Goal: Task Accomplishment & Management: Use online tool/utility

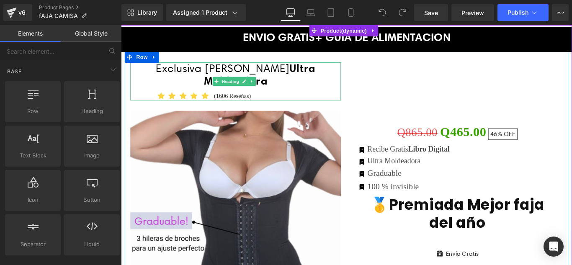
click at [294, 80] on div "Exclusiva Faja Camisa Ultra Moldeadora" at bounding box center [250, 88] width 237 height 43
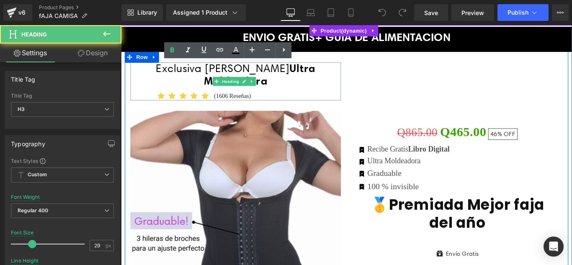
click at [289, 90] on div "Exclusiva Faja Camisa Ultra Moldeadora" at bounding box center [250, 88] width 237 height 43
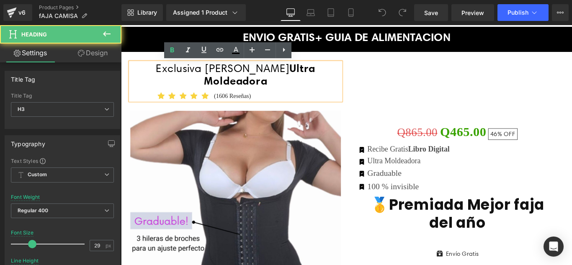
click at [225, 69] on font "Exclusiva Faja Camisa Ultra Moldeadora" at bounding box center [249, 80] width 179 height 28
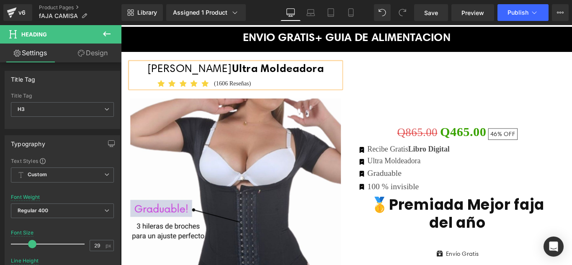
click at [343, 75] on div "Faja Camisa Ultra Moldeadora" at bounding box center [250, 81] width 237 height 29
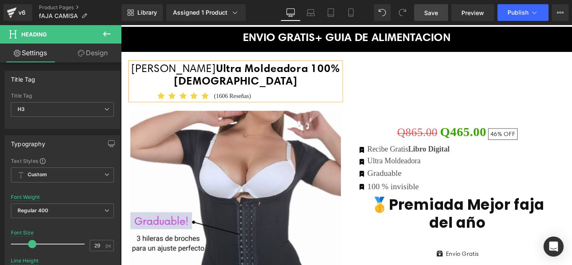
click at [431, 15] on span "Save" at bounding box center [431, 12] width 14 height 9
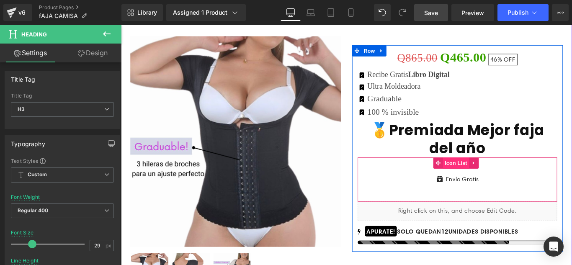
scroll to position [126, 0]
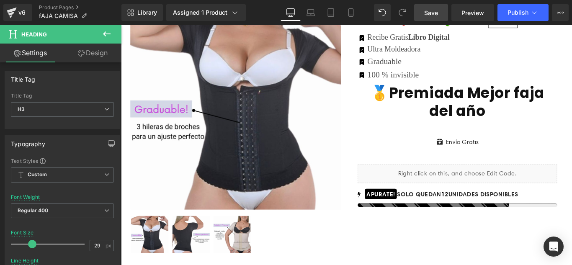
click at [106, 31] on icon at bounding box center [107, 33] width 8 height 5
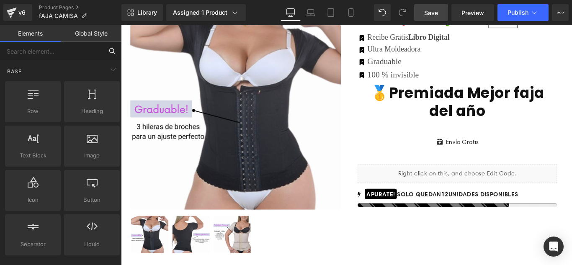
click at [38, 51] on input "text" at bounding box center [51, 51] width 103 height 18
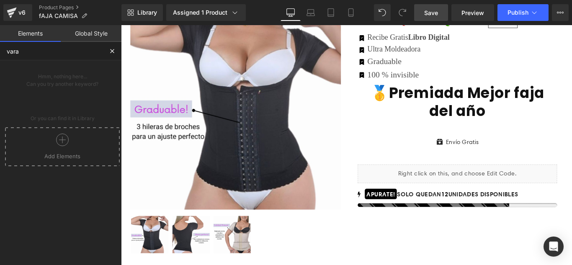
type input "var"
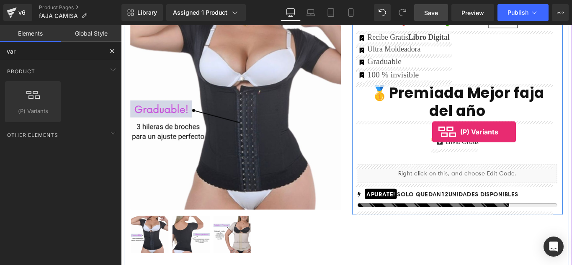
drag, startPoint x: 219, startPoint y: 128, endPoint x: 471, endPoint y: 145, distance: 251.9
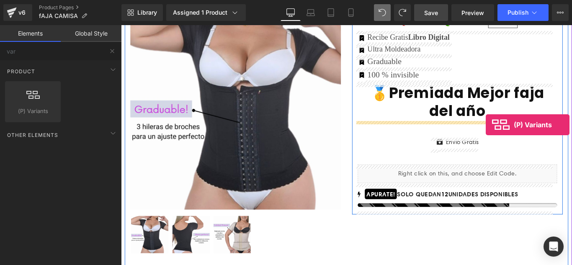
drag, startPoint x: 159, startPoint y: 118, endPoint x: 531, endPoint y: 137, distance: 372.0
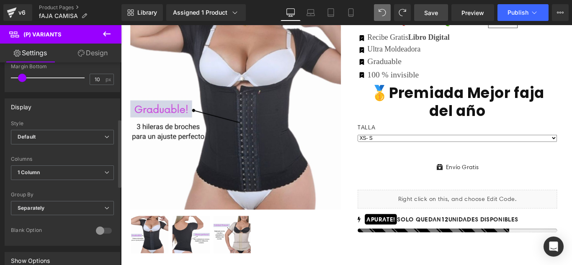
scroll to position [168, 0]
click at [36, 139] on span "Default" at bounding box center [62, 135] width 103 height 15
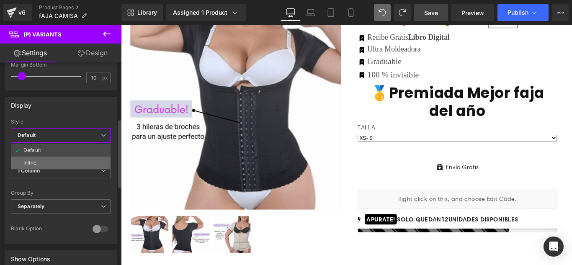
click at [30, 165] on div "Inline" at bounding box center [29, 163] width 13 height 6
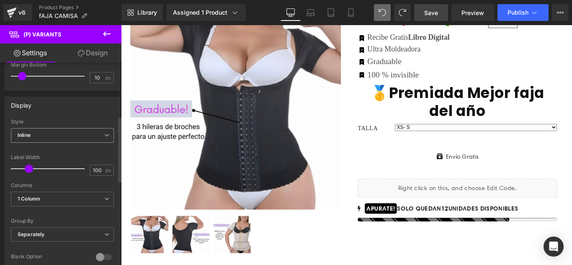
click at [38, 135] on span "Inline" at bounding box center [62, 135] width 103 height 15
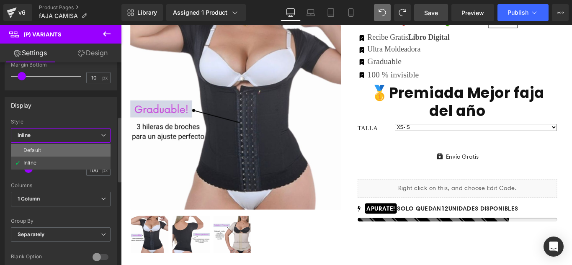
click at [34, 148] on div "Default" at bounding box center [32, 150] width 18 height 6
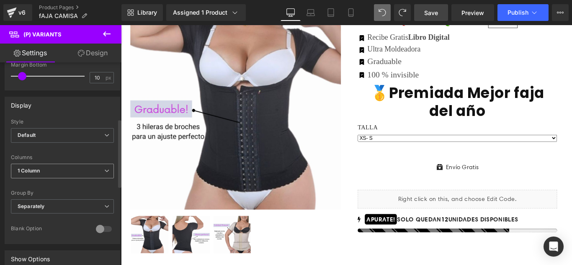
click at [38, 169] on b "1 Column" at bounding box center [29, 171] width 22 height 6
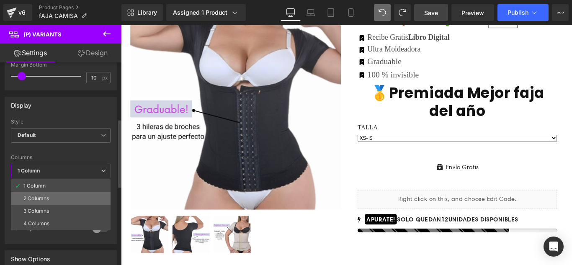
click at [37, 196] on div "2 Columns" at bounding box center [36, 199] width 26 height 6
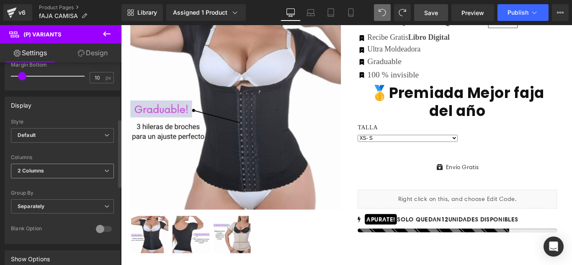
click at [41, 172] on b "2 Columns" at bounding box center [31, 171] width 26 height 6
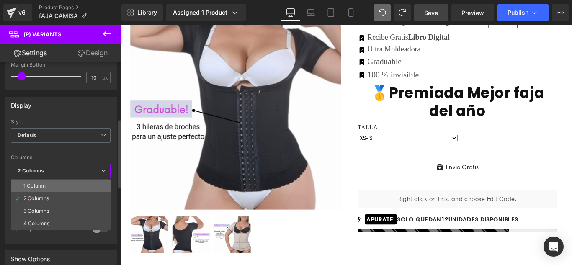
click at [38, 184] on div "1 Column" at bounding box center [34, 186] width 22 height 6
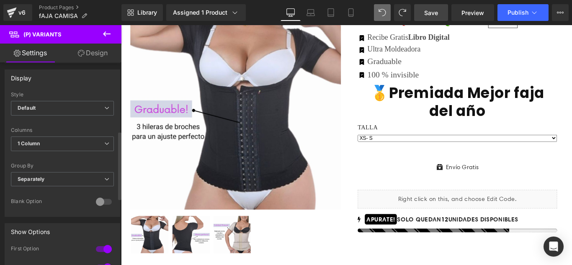
scroll to position [209, 0]
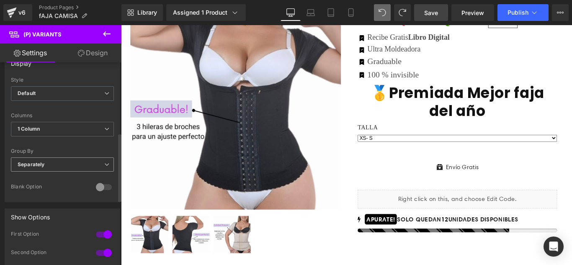
click at [41, 167] on b "Separately" at bounding box center [31, 164] width 27 height 6
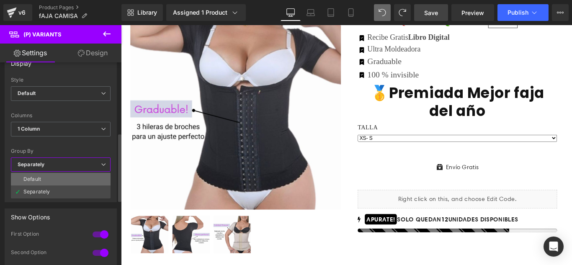
click at [35, 178] on div "Default" at bounding box center [32, 179] width 18 height 6
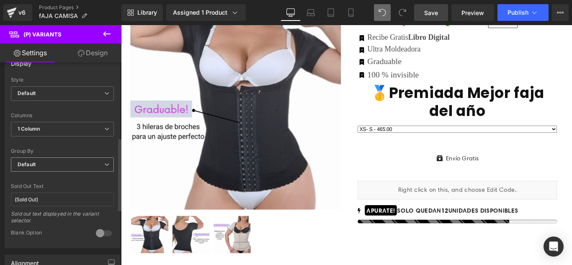
click at [42, 160] on span "Default" at bounding box center [62, 164] width 103 height 15
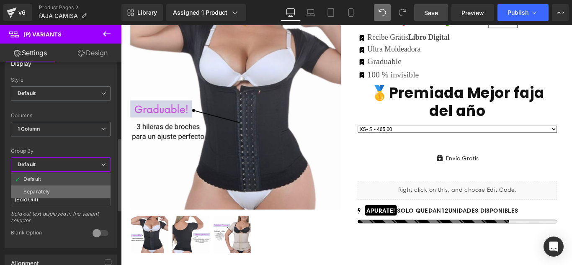
click at [37, 190] on div "Separately" at bounding box center [36, 192] width 26 height 6
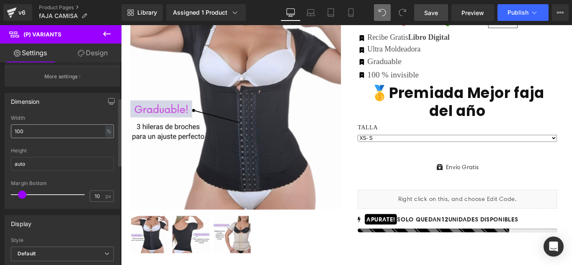
scroll to position [0, 0]
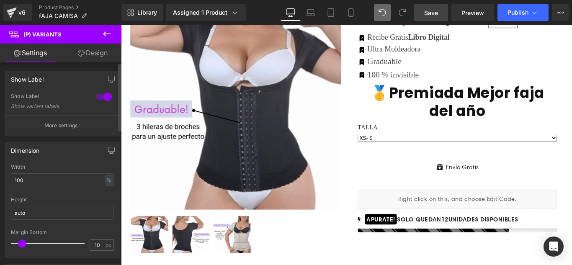
click at [98, 95] on div at bounding box center [104, 96] width 20 height 13
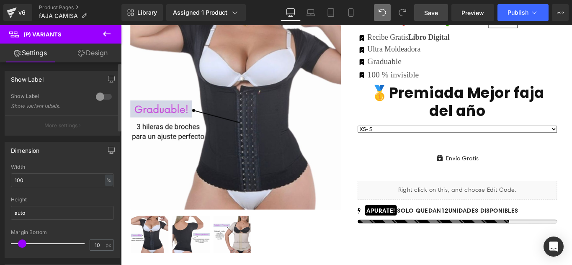
click at [108, 96] on div at bounding box center [104, 96] width 20 height 13
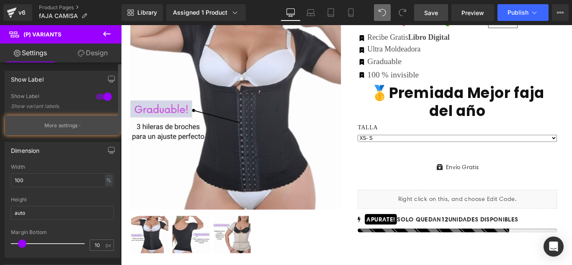
click at [72, 128] on p "More settings" at bounding box center [61, 126] width 34 height 8
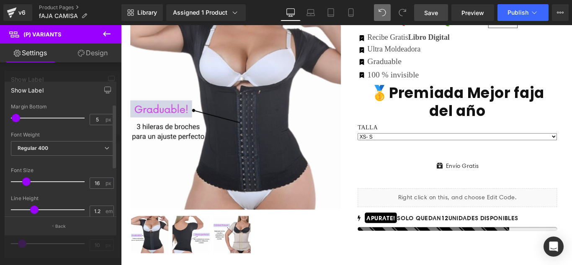
drag, startPoint x: 19, startPoint y: 118, endPoint x: 15, endPoint y: 123, distance: 6.5
click at [15, 123] on div at bounding box center [50, 118] width 70 height 17
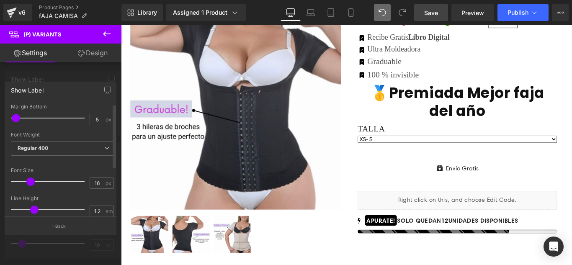
click at [30, 181] on span at bounding box center [30, 182] width 8 height 8
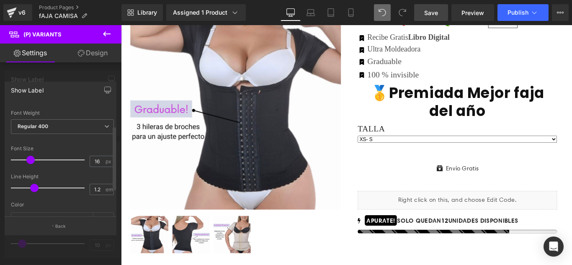
scroll to position [42, 0]
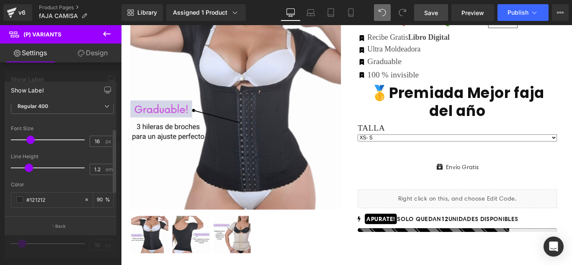
drag, startPoint x: 33, startPoint y: 170, endPoint x: 27, endPoint y: 169, distance: 5.5
click at [27, 169] on span at bounding box center [29, 168] width 8 height 8
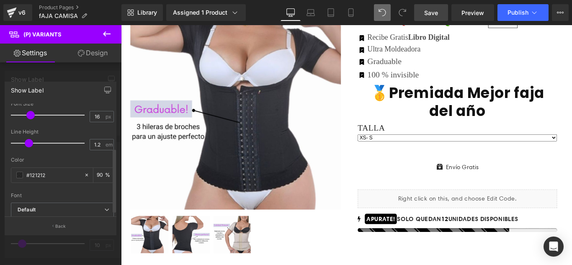
scroll to position [80, 0]
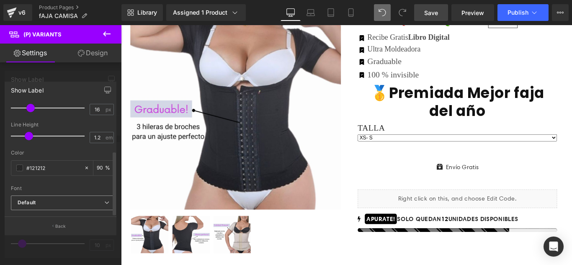
click at [37, 199] on b "Default" at bounding box center [61, 202] width 87 height 7
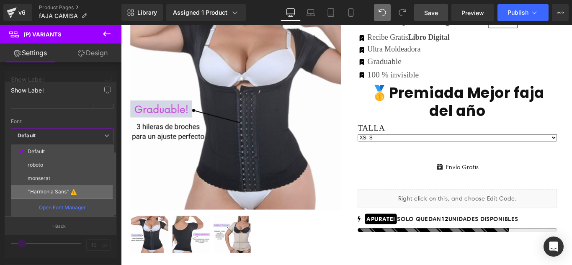
scroll to position [147, 0]
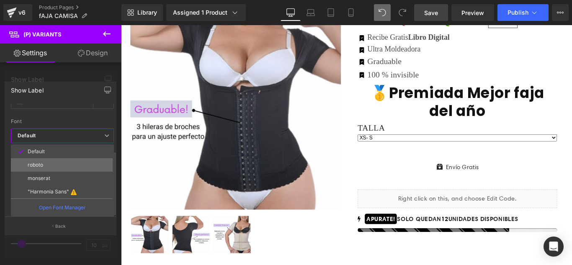
click at [40, 162] on p "roboto" at bounding box center [35, 165] width 15 height 6
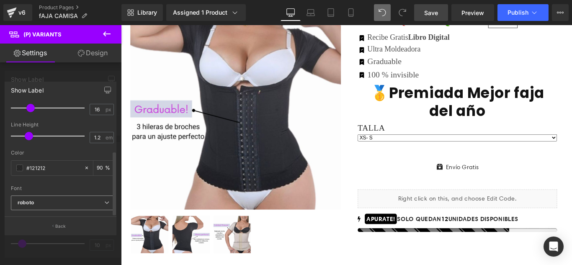
scroll to position [80, 0]
click at [59, 227] on p "Back" at bounding box center [60, 226] width 11 height 6
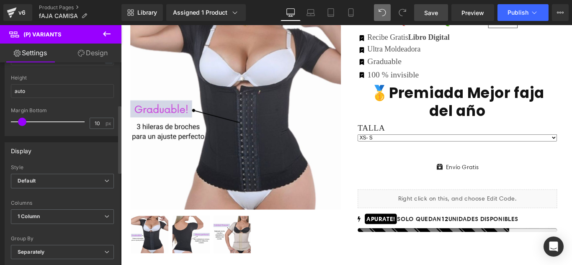
scroll to position [126, 0]
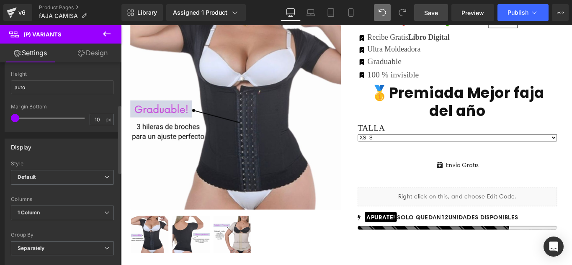
drag, startPoint x: 21, startPoint y: 121, endPoint x: 8, endPoint y: 124, distance: 13.4
click at [8, 124] on div "100% Width 100 % % px auto Height auto 10px Margin Bottom 10 px" at bounding box center [62, 85] width 115 height 93
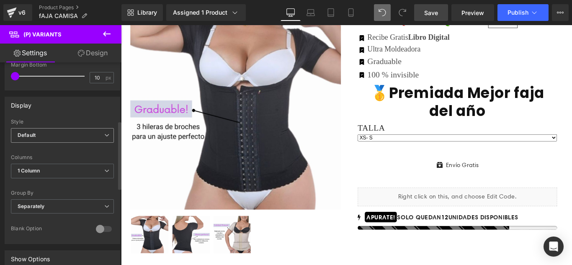
scroll to position [209, 0]
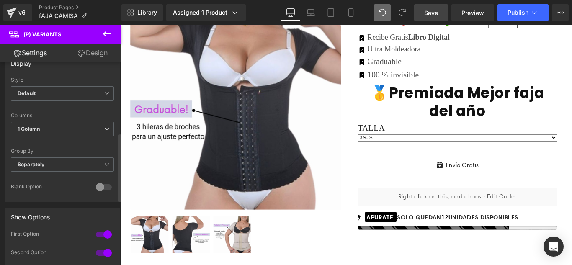
click at [104, 186] on div at bounding box center [104, 187] width 20 height 13
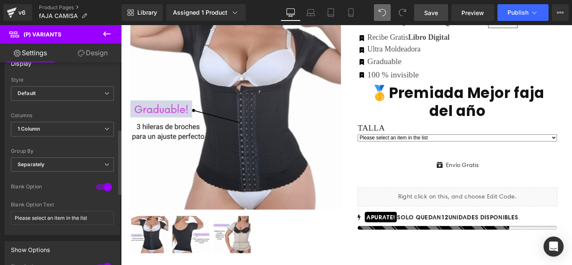
click at [94, 186] on div at bounding box center [104, 187] width 20 height 13
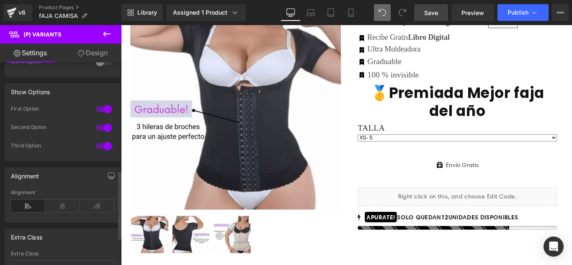
scroll to position [335, 0]
click at [63, 206] on icon at bounding box center [62, 205] width 34 height 13
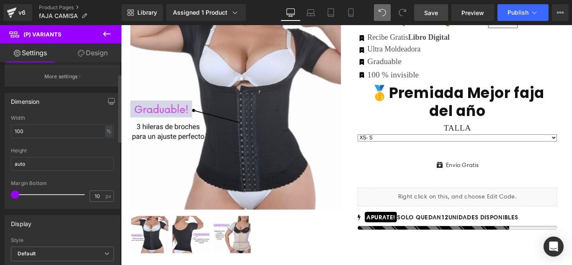
scroll to position [0, 0]
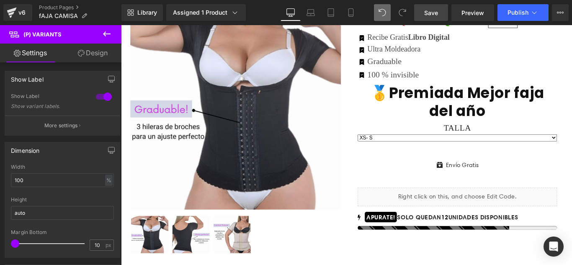
click at [99, 55] on link "Design" at bounding box center [92, 53] width 61 height 19
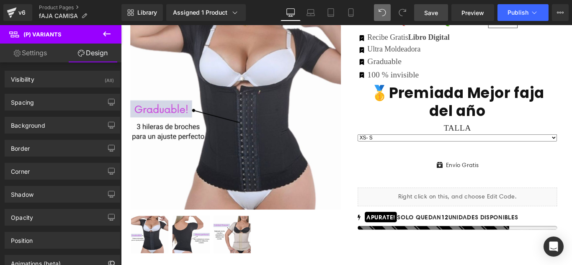
click at [35, 57] on link "Settings" at bounding box center [30, 53] width 61 height 19
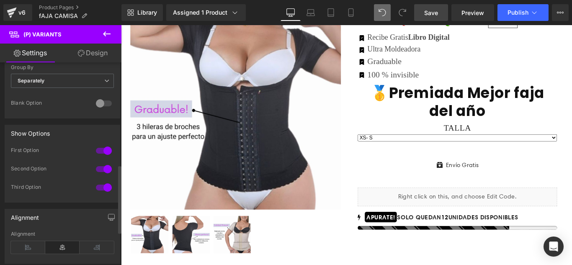
scroll to position [335, 0]
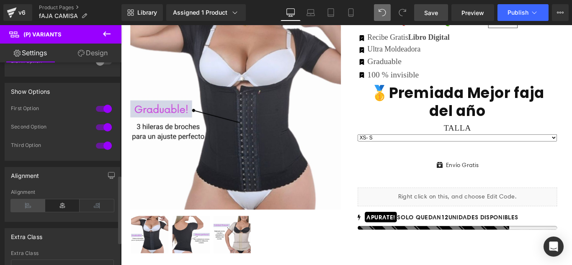
click at [28, 201] on icon at bounding box center [28, 205] width 34 height 13
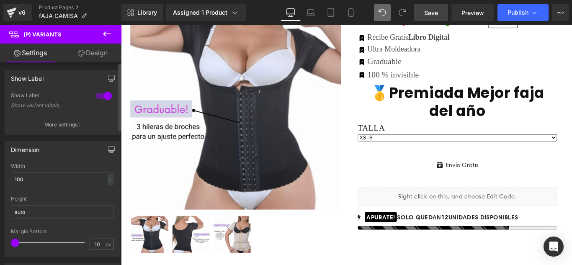
scroll to position [0, 0]
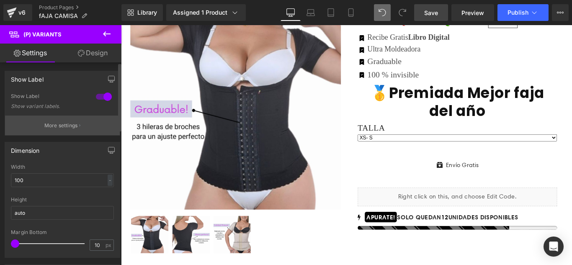
click at [55, 123] on p "More settings" at bounding box center [61, 126] width 34 height 8
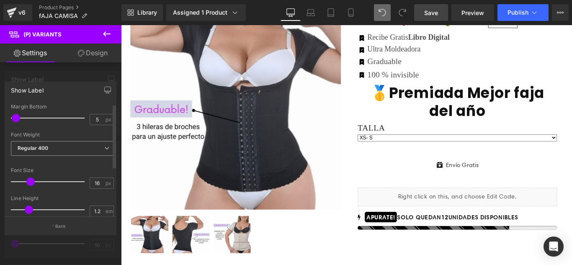
click at [59, 148] on span "Regular 400" at bounding box center [62, 148] width 103 height 15
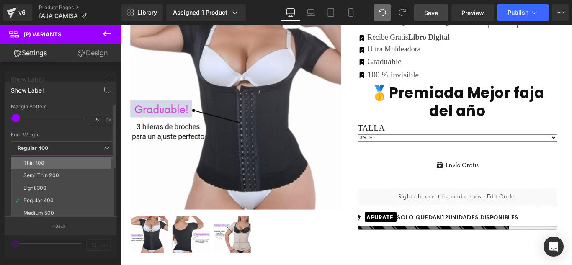
click at [45, 164] on li "Thin 100" at bounding box center [64, 163] width 107 height 13
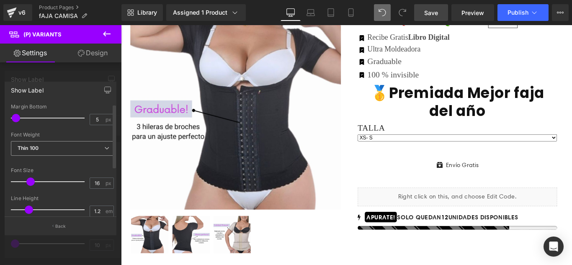
click at [47, 149] on span "Thin 100" at bounding box center [62, 148] width 103 height 15
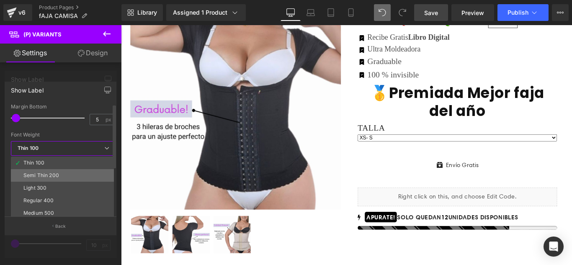
click at [42, 173] on div "Semi Thin 200" at bounding box center [41, 176] width 36 height 6
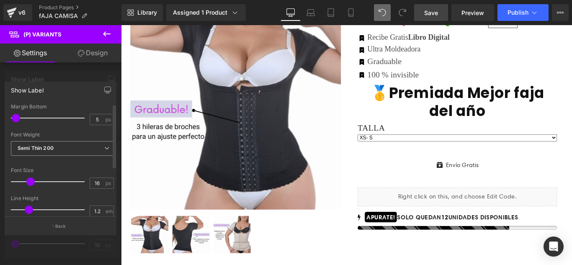
click at [47, 147] on b "Semi Thin 200" at bounding box center [36, 148] width 36 height 6
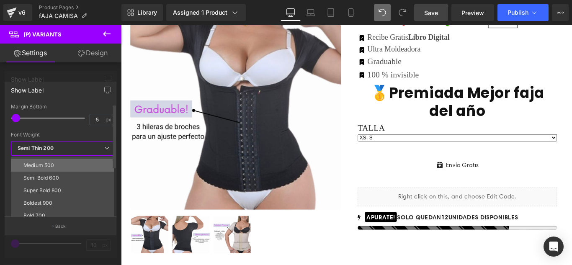
scroll to position [28, 0]
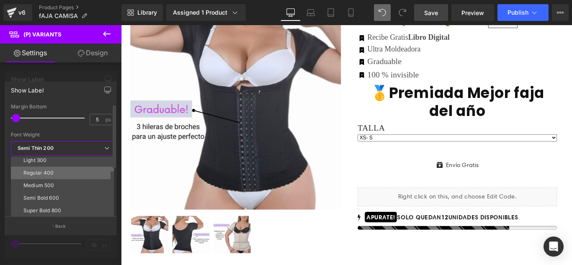
click at [37, 173] on div "Regular 400" at bounding box center [38, 173] width 31 height 6
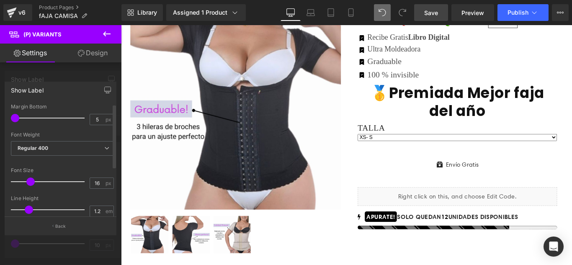
drag, startPoint x: 15, startPoint y: 117, endPoint x: 12, endPoint y: 121, distance: 5.3
click at [12, 121] on span at bounding box center [15, 118] width 8 height 8
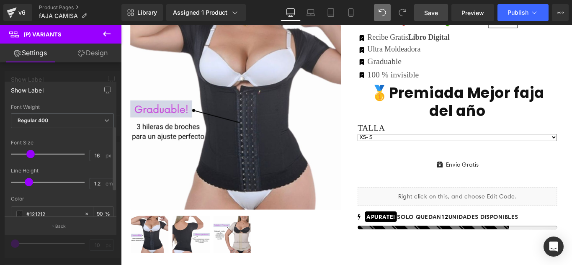
scroll to position [42, 0]
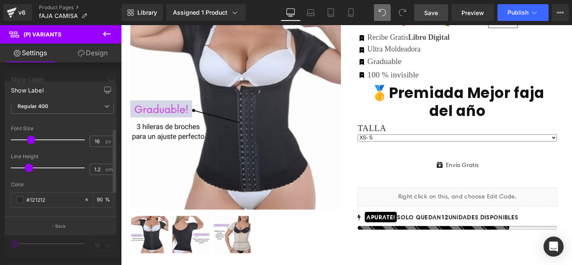
drag, startPoint x: 28, startPoint y: 141, endPoint x: 28, endPoint y: 147, distance: 5.9
click at [28, 147] on div at bounding box center [50, 140] width 70 height 17
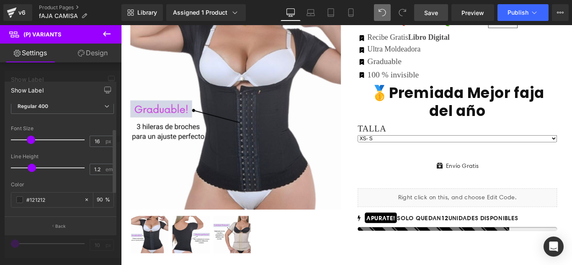
drag, startPoint x: 27, startPoint y: 167, endPoint x: 31, endPoint y: 169, distance: 4.5
click at [31, 169] on span at bounding box center [32, 168] width 8 height 8
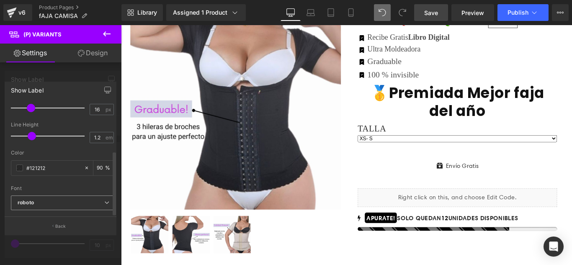
click at [57, 196] on span "roboto" at bounding box center [62, 203] width 103 height 15
click at [57, 222] on button "Back" at bounding box center [61, 226] width 112 height 19
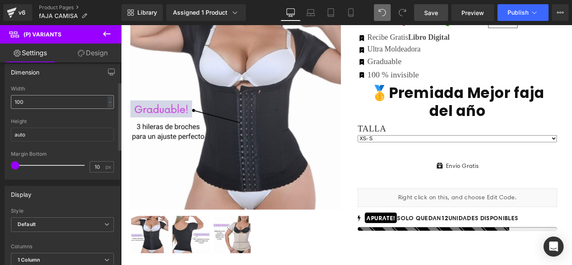
scroll to position [84, 0]
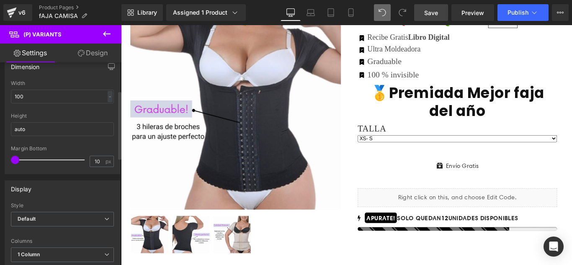
drag, startPoint x: 17, startPoint y: 158, endPoint x: 8, endPoint y: 171, distance: 15.6
click at [8, 171] on div "100% Width 100 - % px auto Height auto 10px Margin Bottom 10 px" at bounding box center [62, 126] width 115 height 93
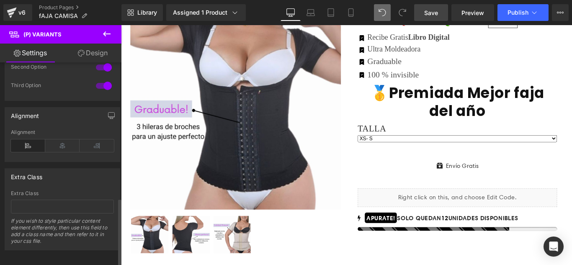
scroll to position [404, 0]
click at [99, 50] on link "Design" at bounding box center [92, 53] width 61 height 19
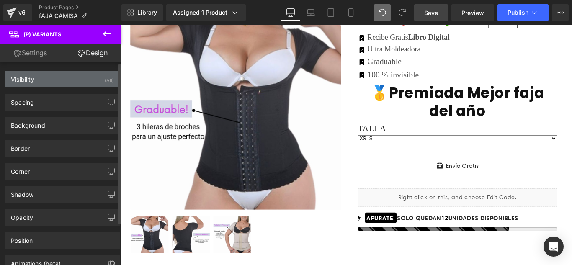
click at [42, 83] on div "Visibility (All)" at bounding box center [62, 79] width 115 height 16
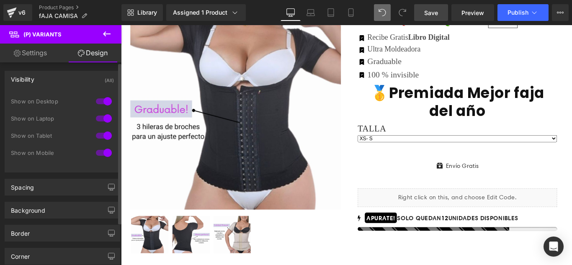
click at [42, 82] on div "Visibility (All)" at bounding box center [62, 79] width 115 height 16
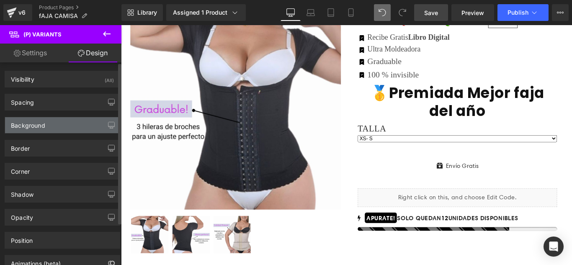
click at [48, 124] on div "Background" at bounding box center [62, 125] width 115 height 16
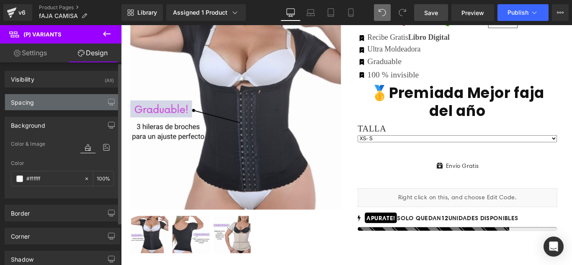
click at [47, 103] on div "Spacing" at bounding box center [62, 102] width 115 height 16
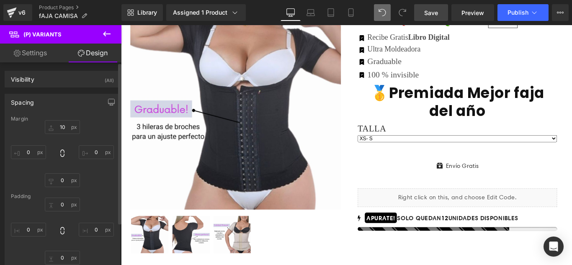
click at [96, 100] on div "Spacing" at bounding box center [62, 102] width 115 height 16
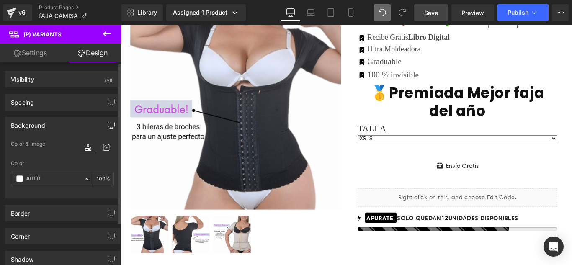
click at [105, 125] on button "button" at bounding box center [111, 125] width 13 height 16
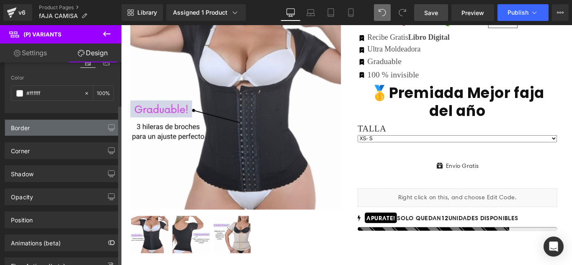
scroll to position [126, 0]
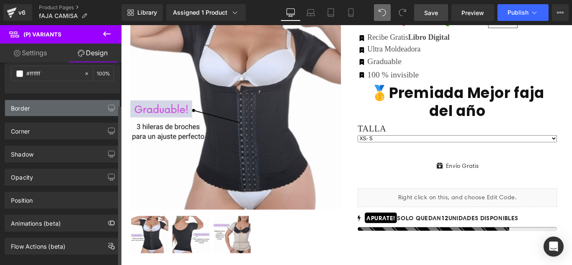
click at [85, 111] on div "Border" at bounding box center [62, 108] width 115 height 16
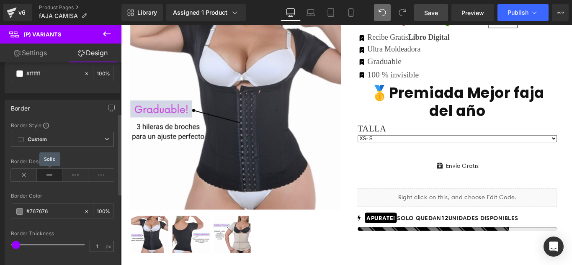
click at [50, 174] on icon at bounding box center [50, 175] width 26 height 13
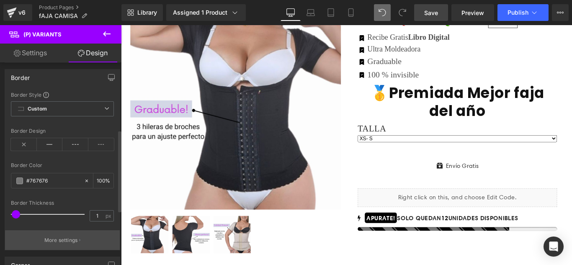
scroll to position [168, 0]
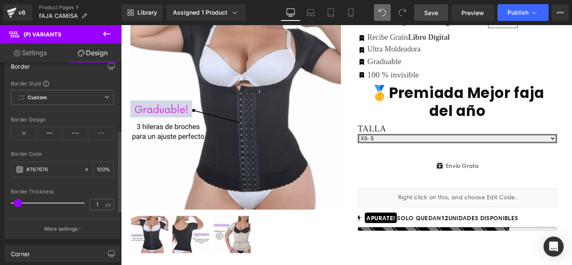
drag, startPoint x: 18, startPoint y: 203, endPoint x: 20, endPoint y: 209, distance: 7.0
click at [20, 209] on div at bounding box center [50, 203] width 70 height 17
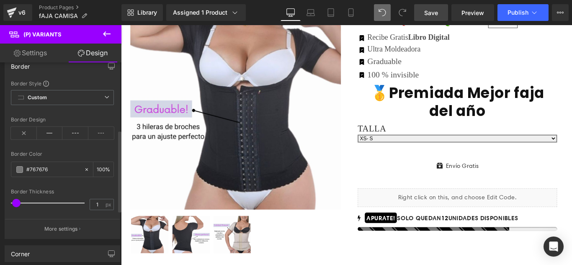
click at [18, 206] on span at bounding box center [16, 203] width 8 height 8
click at [427, 19] on link "Save" at bounding box center [431, 12] width 34 height 17
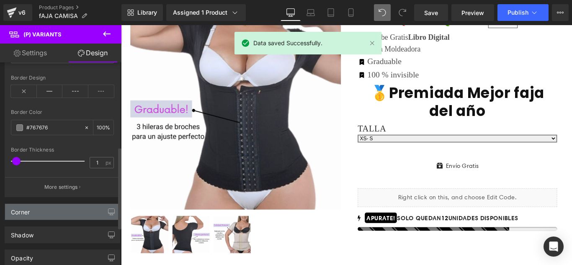
scroll to position [251, 0]
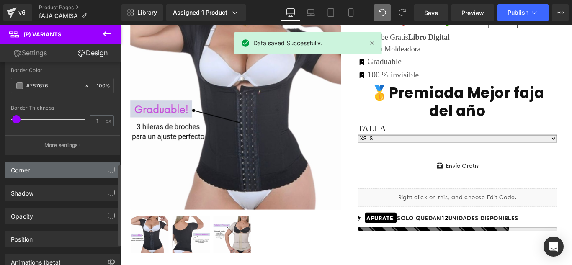
click at [36, 173] on div "Corner" at bounding box center [62, 170] width 115 height 16
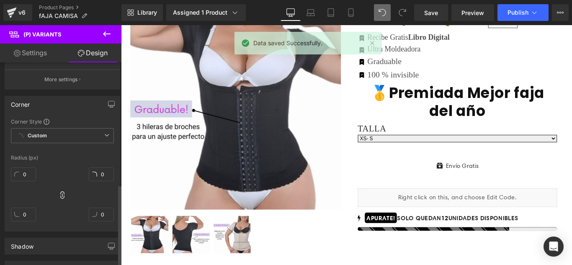
scroll to position [335, 0]
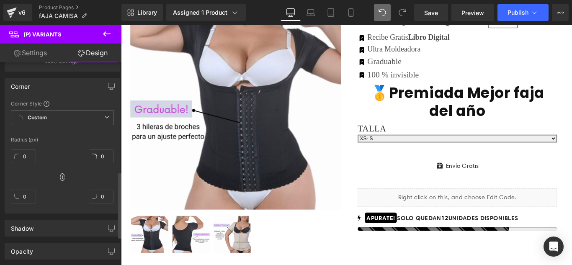
click at [28, 155] on input "0" at bounding box center [23, 157] width 25 height 14
type input "2"
type input "15"
click at [429, 14] on span "Save" at bounding box center [431, 12] width 14 height 9
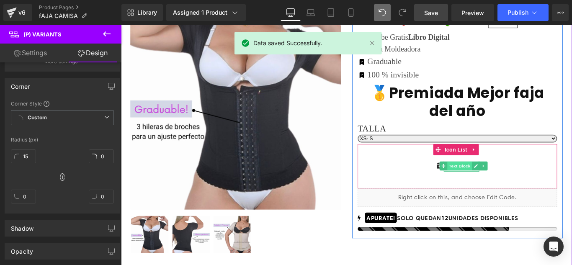
click at [493, 183] on span "Text Block" at bounding box center [502, 183] width 28 height 10
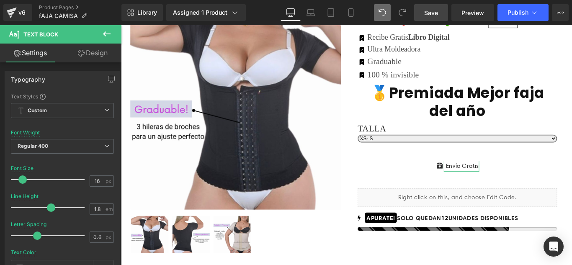
click at [91, 52] on link "Design" at bounding box center [92, 53] width 61 height 19
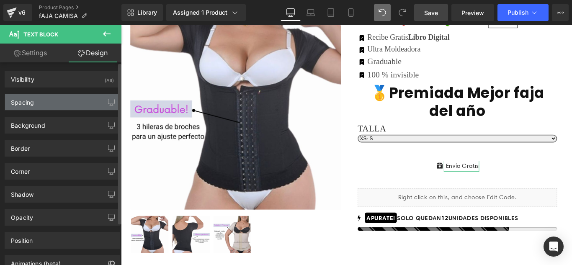
click at [55, 98] on div "Spacing" at bounding box center [62, 102] width 115 height 16
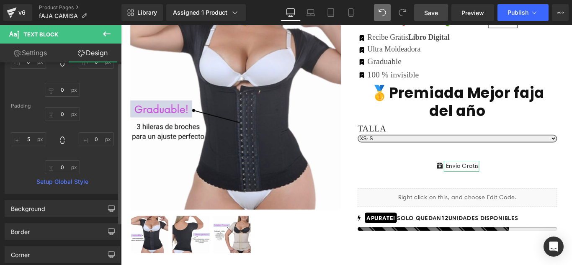
scroll to position [0, 0]
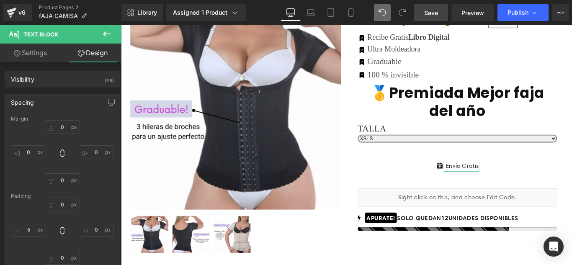
click at [29, 54] on link "Settings" at bounding box center [30, 53] width 61 height 19
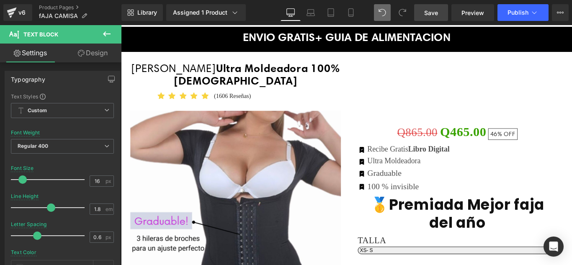
click at [430, 7] on link "Save" at bounding box center [431, 12] width 34 height 17
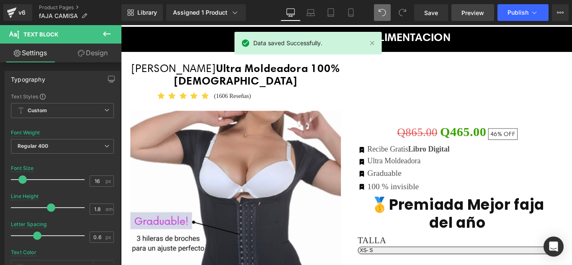
click at [474, 13] on span "Preview" at bounding box center [473, 12] width 23 height 9
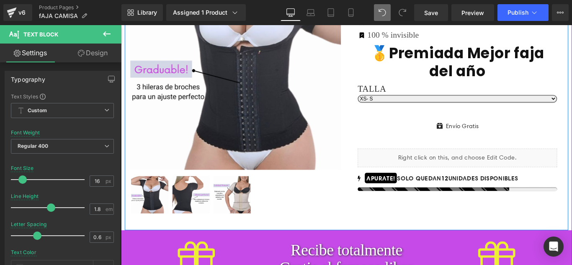
scroll to position [84, 0]
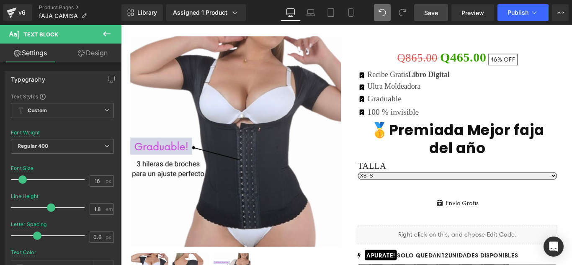
click at [436, 14] on span "Save" at bounding box center [431, 12] width 14 height 9
click at [429, 14] on span "Save" at bounding box center [431, 12] width 14 height 9
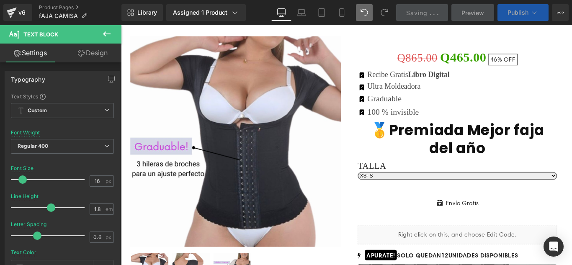
click at [519, 10] on span "Publish" at bounding box center [518, 12] width 21 height 7
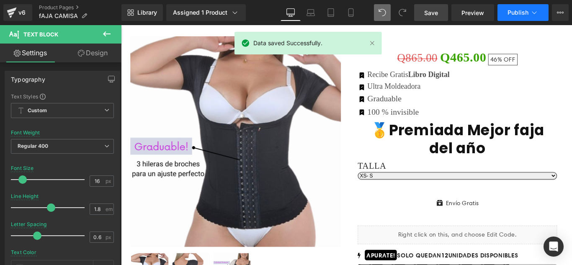
click at [518, 10] on span "Publish" at bounding box center [518, 12] width 21 height 7
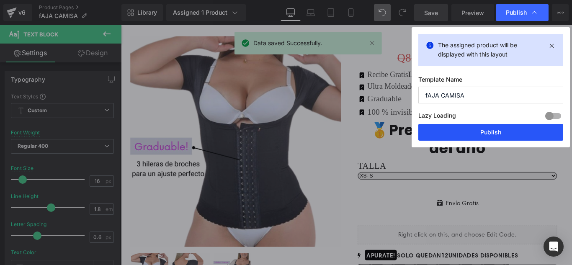
click at [485, 135] on button "Publish" at bounding box center [490, 132] width 145 height 17
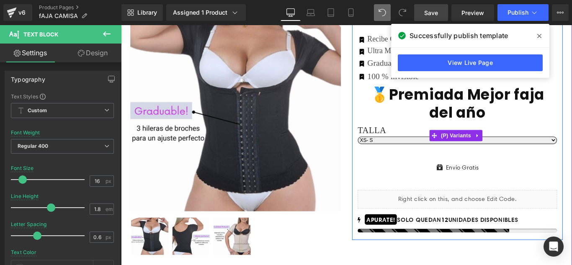
scroll to position [126, 0]
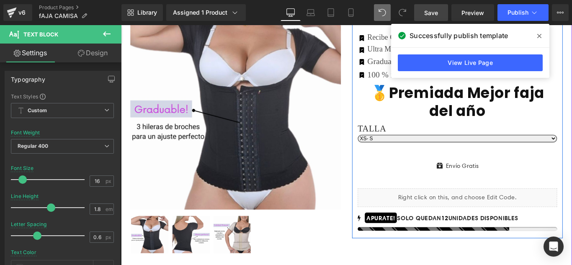
click at [406, 152] on select "XS- S M L XL 2XL 3XL" at bounding box center [499, 152] width 224 height 9
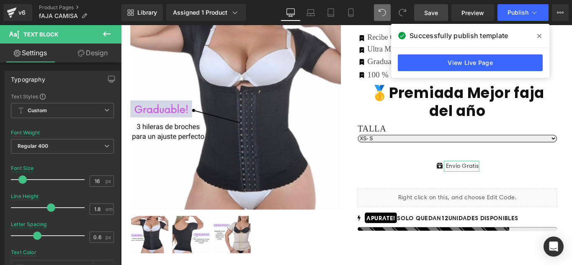
click at [30, 49] on link "Settings" at bounding box center [30, 53] width 61 height 19
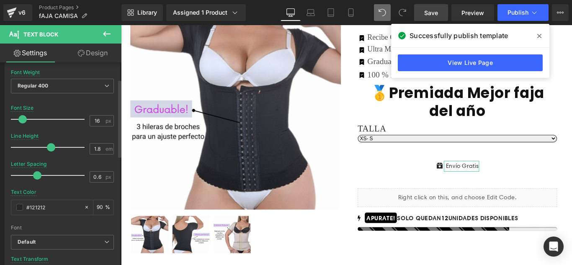
scroll to position [42, 0]
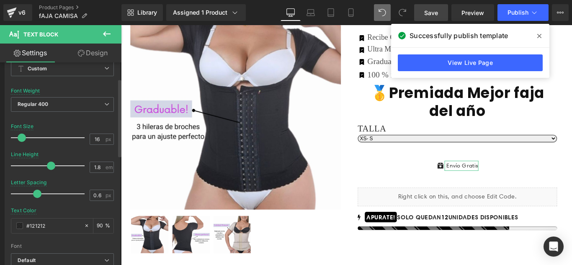
click at [21, 139] on span at bounding box center [22, 138] width 8 height 8
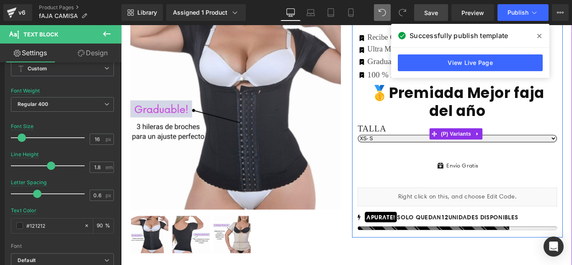
click at [397, 154] on select "XS- S M L XL 2XL 3XL" at bounding box center [499, 152] width 224 height 9
click at [478, 146] on span "(P) Variants" at bounding box center [497, 147] width 38 height 13
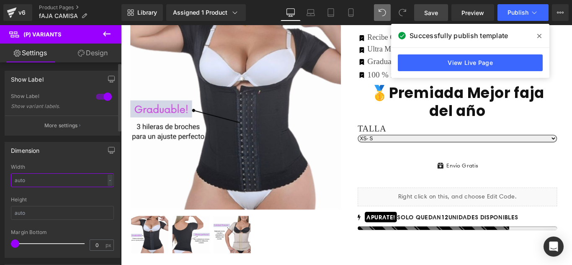
click at [63, 180] on input "text" at bounding box center [62, 180] width 103 height 14
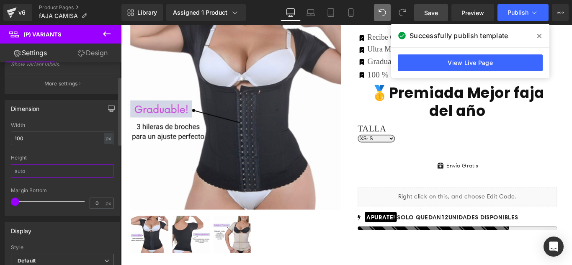
click at [32, 173] on input "text" at bounding box center [62, 171] width 103 height 14
drag, startPoint x: 14, startPoint y: 203, endPoint x: 0, endPoint y: 212, distance: 16.6
click at [0, 212] on div "Dimension Width 100 px % px Height 0px Margin Bottom 0 px" at bounding box center [62, 155] width 125 height 122
click at [432, 11] on span "Save" at bounding box center [431, 12] width 14 height 9
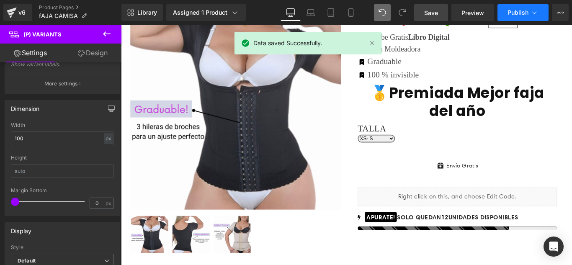
click at [523, 14] on span "Publish" at bounding box center [518, 12] width 21 height 7
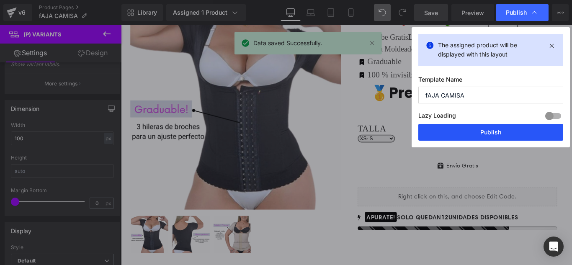
click at [472, 129] on button "Publish" at bounding box center [490, 132] width 145 height 17
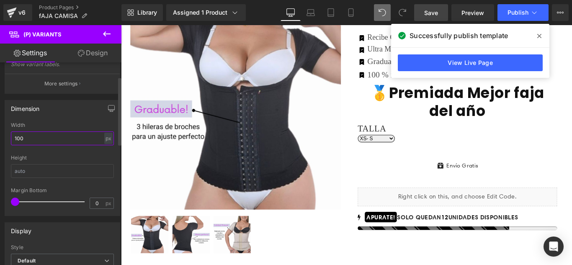
click at [31, 140] on input "100" at bounding box center [62, 139] width 103 height 14
click at [105, 108] on button "button" at bounding box center [111, 109] width 13 height 16
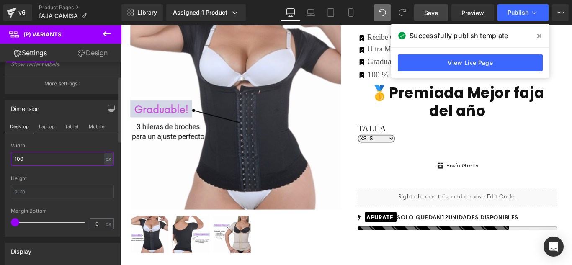
click at [46, 154] on input "100" at bounding box center [62, 159] width 103 height 14
type input "1"
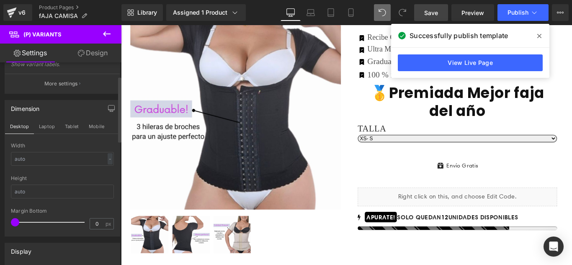
click at [52, 140] on div "Dimension Desktop Laptop Tablet Mobile Width - % px Height 0px Margin Bottom 0 …" at bounding box center [63, 168] width 116 height 137
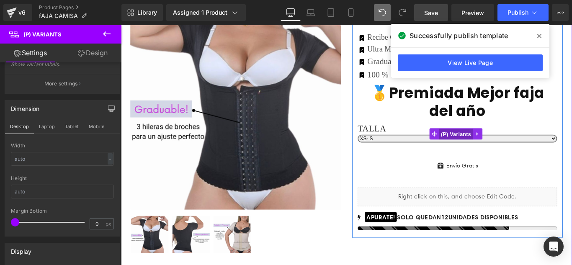
click at [488, 146] on span "(P) Variants" at bounding box center [497, 148] width 38 height 13
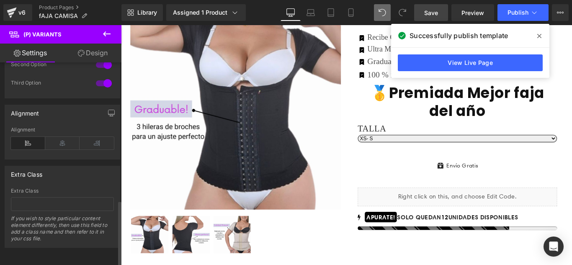
scroll to position [424, 0]
click at [60, 137] on icon at bounding box center [62, 143] width 34 height 13
click at [443, 10] on link "Save" at bounding box center [431, 12] width 34 height 17
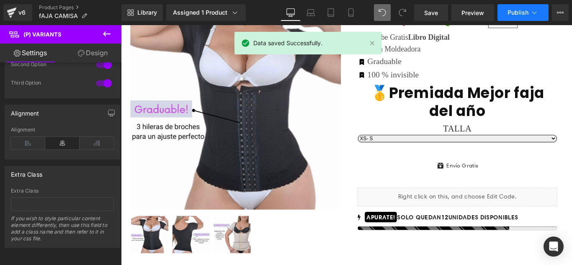
click at [515, 15] on span "Publish" at bounding box center [518, 12] width 21 height 7
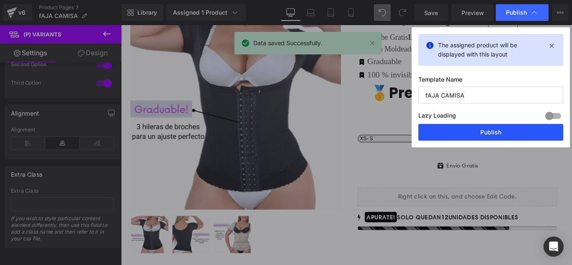
drag, startPoint x: 469, startPoint y: 131, endPoint x: 391, endPoint y: 116, distance: 79.8
click at [469, 131] on button "Publish" at bounding box center [490, 132] width 145 height 17
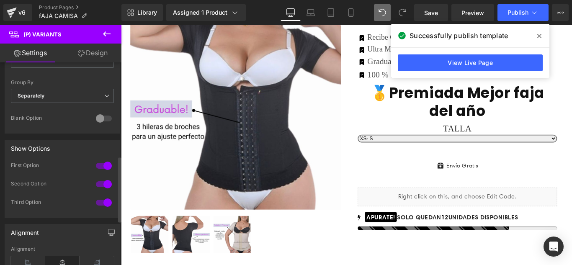
scroll to position [257, 0]
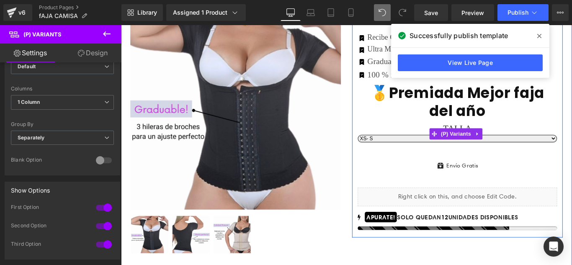
click at [451, 154] on select "XS- S M L XL 2XL 3XL" at bounding box center [499, 152] width 224 height 9
click at [488, 145] on span "(P) Variants" at bounding box center [497, 147] width 38 height 13
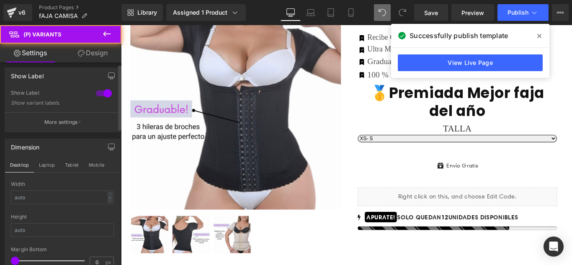
scroll to position [0, 0]
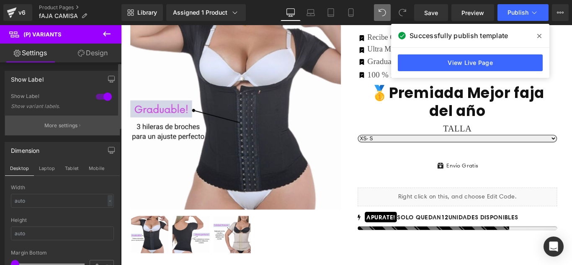
click at [59, 128] on p "More settings" at bounding box center [61, 126] width 34 height 8
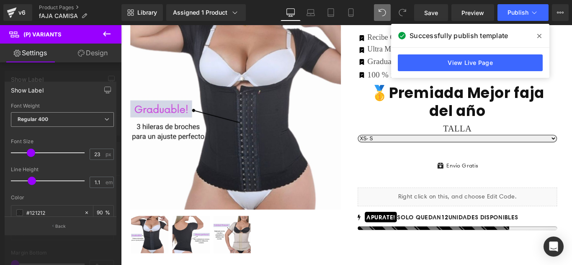
scroll to position [42, 0]
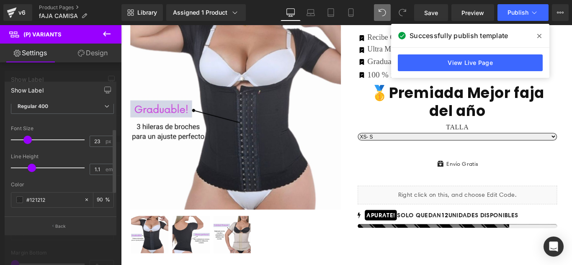
drag, startPoint x: 31, startPoint y: 139, endPoint x: 28, endPoint y: 142, distance: 4.5
click at [28, 142] on span at bounding box center [27, 140] width 8 height 8
click at [28, 168] on span at bounding box center [29, 168] width 8 height 8
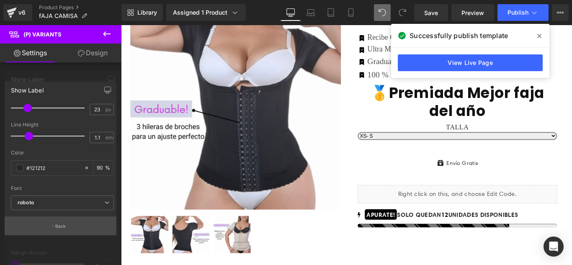
click at [57, 226] on p "Back" at bounding box center [60, 226] width 11 height 6
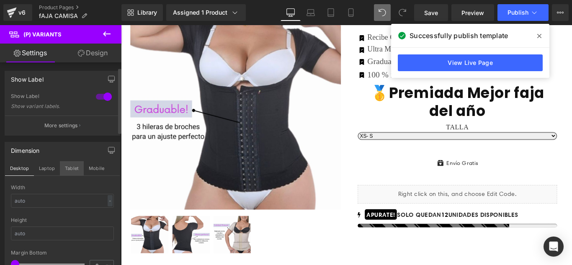
scroll to position [42, 0]
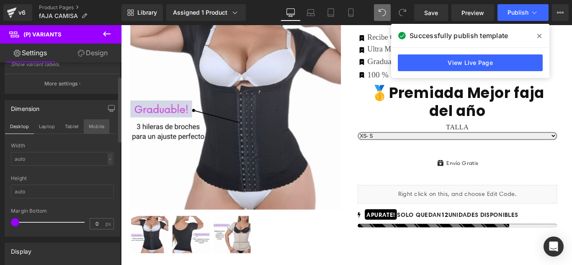
click at [90, 128] on button "Mobile" at bounding box center [97, 126] width 26 height 14
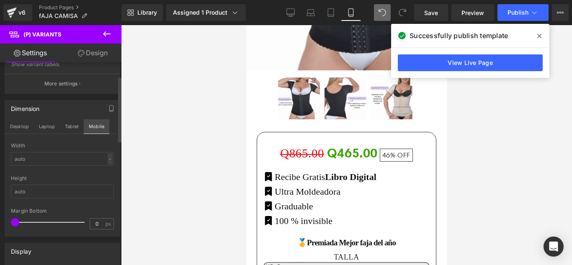
scroll to position [350, 0]
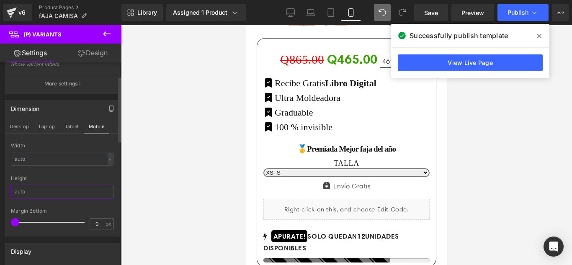
click at [41, 191] on input "text" at bounding box center [62, 192] width 103 height 14
type input "1"
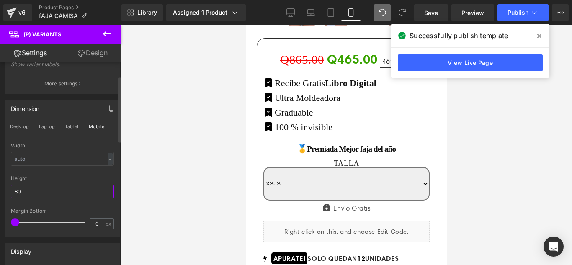
type input "8"
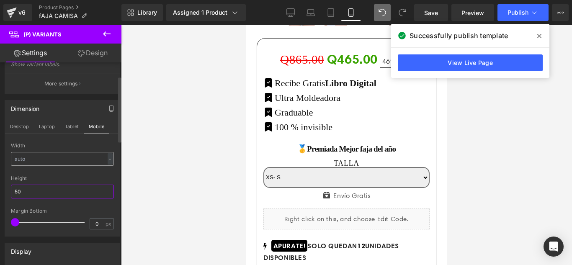
type input "50"
click at [34, 160] on input "text" at bounding box center [62, 159] width 103 height 14
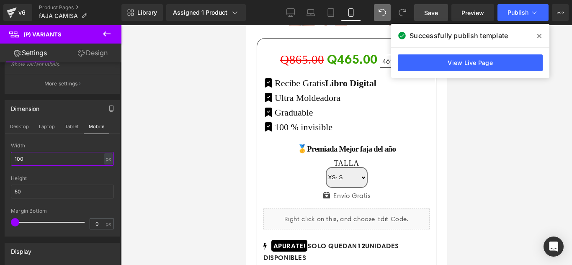
type input "100"
click at [423, 17] on link "Save" at bounding box center [431, 12] width 34 height 17
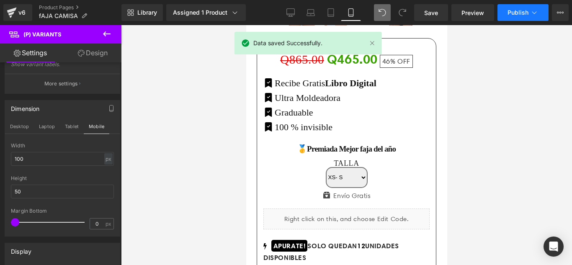
click at [513, 21] on button "Publish" at bounding box center [523, 12] width 51 height 17
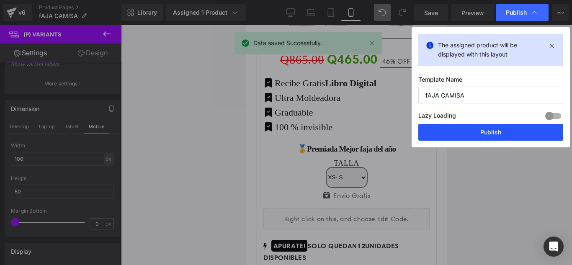
click at [469, 132] on button "Publish" at bounding box center [490, 132] width 145 height 17
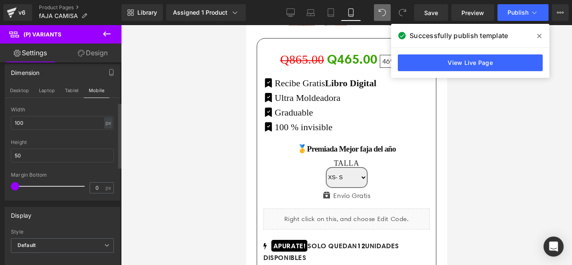
scroll to position [126, 0]
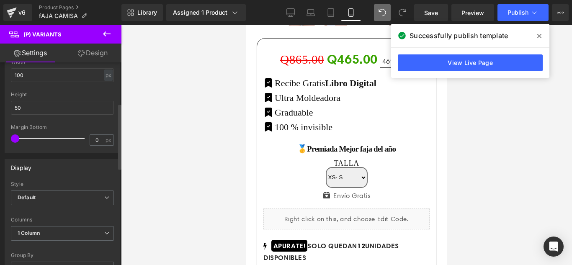
drag, startPoint x: 17, startPoint y: 136, endPoint x: 17, endPoint y: 142, distance: 5.9
click at [17, 142] on span at bounding box center [15, 138] width 8 height 8
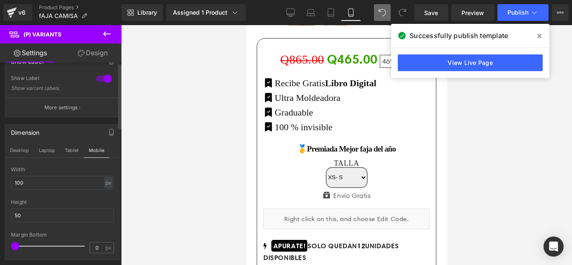
scroll to position [0, 0]
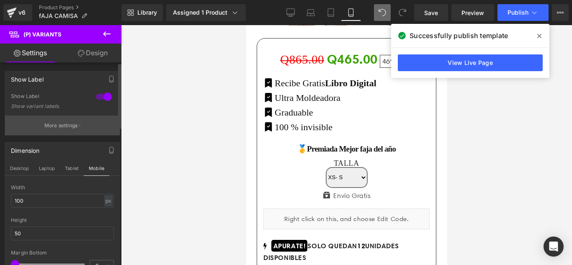
click at [59, 124] on p "More settings" at bounding box center [61, 126] width 34 height 8
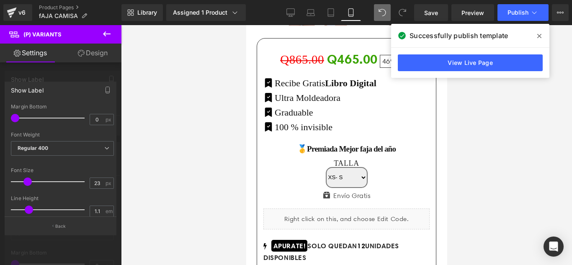
click at [92, 50] on link "Design" at bounding box center [92, 53] width 61 height 19
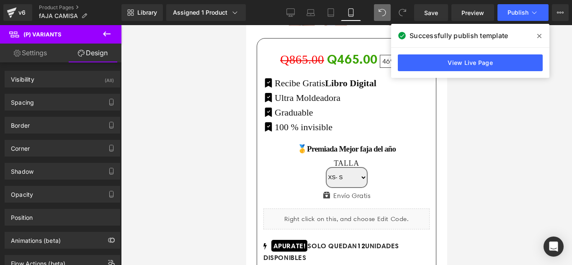
click at [32, 53] on link "Settings" at bounding box center [30, 53] width 61 height 19
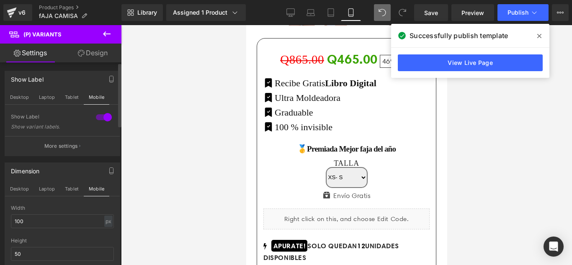
click at [55, 145] on p "More settings" at bounding box center [61, 146] width 34 height 8
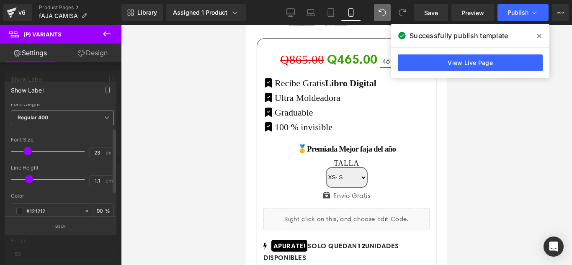
scroll to position [42, 0]
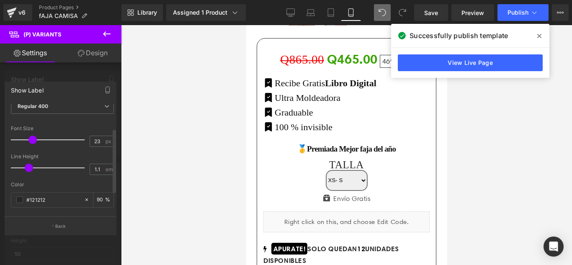
drag, startPoint x: 27, startPoint y: 138, endPoint x: 31, endPoint y: 140, distance: 5.1
click at [31, 140] on span at bounding box center [32, 140] width 8 height 8
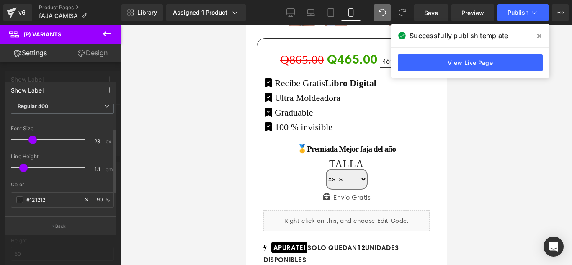
drag, startPoint x: 29, startPoint y: 165, endPoint x: 25, endPoint y: 168, distance: 4.9
click at [25, 168] on span at bounding box center [23, 168] width 8 height 8
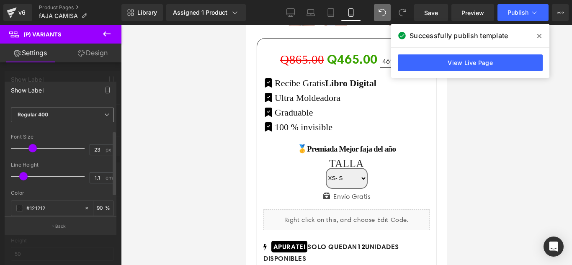
scroll to position [0, 0]
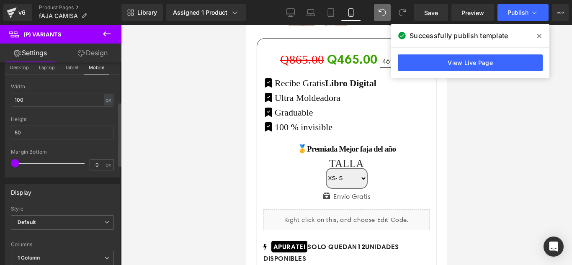
scroll to position [126, 0]
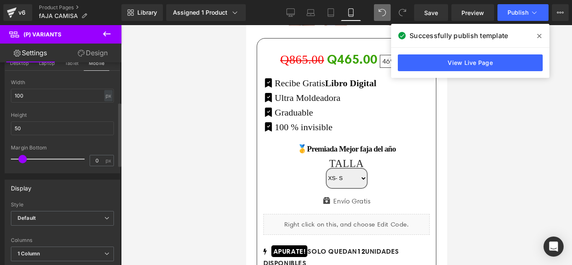
drag, startPoint x: 16, startPoint y: 160, endPoint x: 23, endPoint y: 163, distance: 8.1
click at [23, 163] on div at bounding box center [50, 159] width 70 height 17
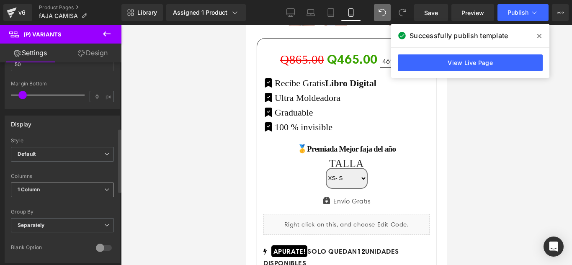
scroll to position [209, 0]
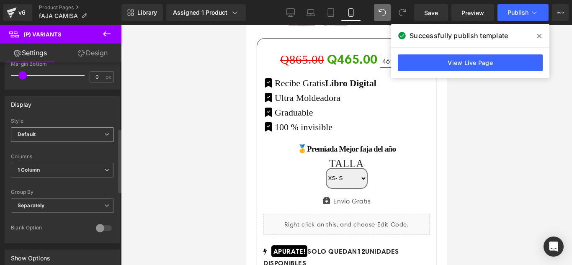
click at [40, 137] on span "Default" at bounding box center [62, 134] width 103 height 15
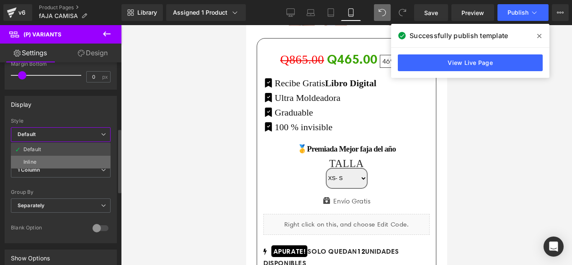
click at [37, 161] on li "Inline" at bounding box center [61, 162] width 100 height 13
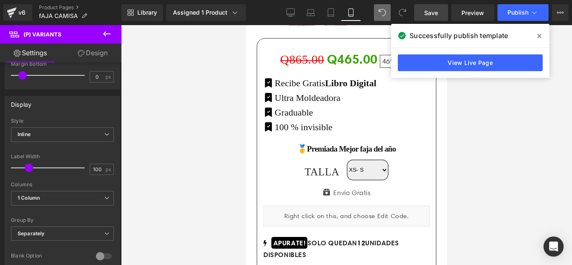
click at [422, 13] on link "Save" at bounding box center [431, 12] width 34 height 17
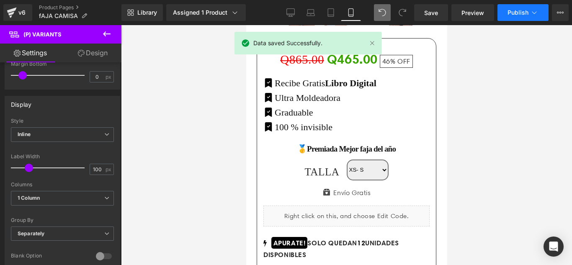
click at [526, 13] on span "Publish" at bounding box center [518, 12] width 21 height 7
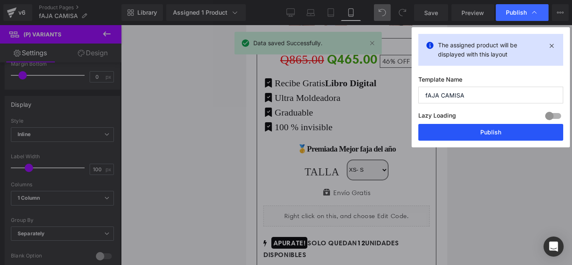
click at [488, 132] on button "Publish" at bounding box center [490, 132] width 145 height 17
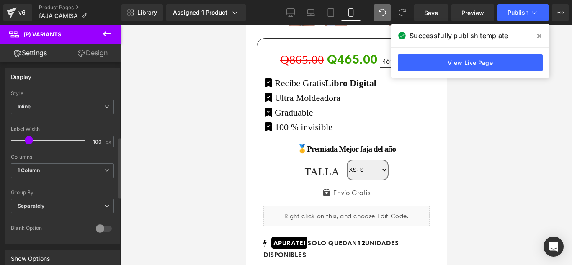
scroll to position [251, 0]
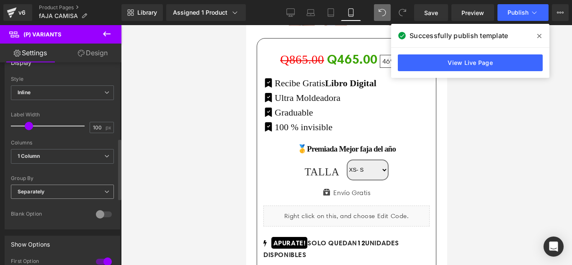
click at [52, 190] on span "Separately" at bounding box center [62, 192] width 103 height 15
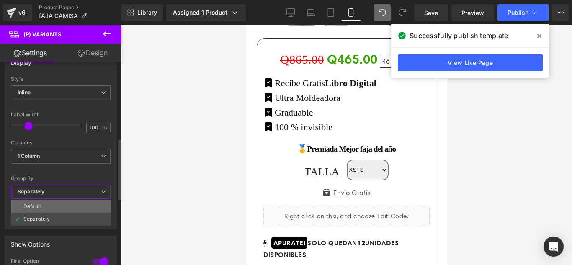
click at [55, 202] on li "Default" at bounding box center [61, 206] width 100 height 13
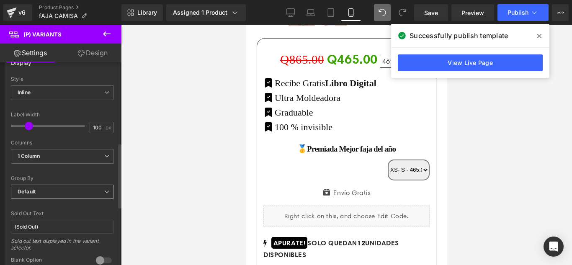
click at [60, 191] on span "Default" at bounding box center [62, 192] width 103 height 15
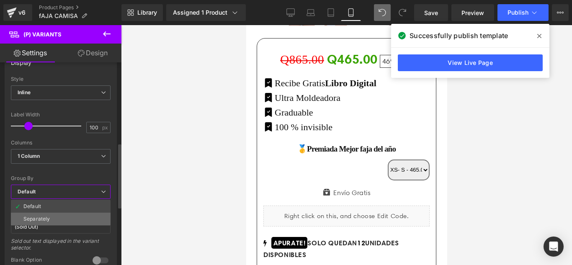
click at [50, 215] on li "Separately" at bounding box center [61, 219] width 100 height 13
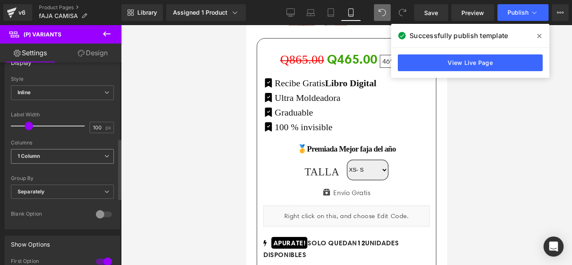
click at [56, 160] on span "1 Column" at bounding box center [62, 156] width 103 height 15
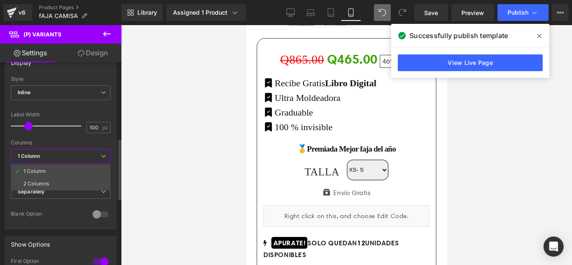
click at [56, 160] on span "1 Column" at bounding box center [61, 156] width 100 height 15
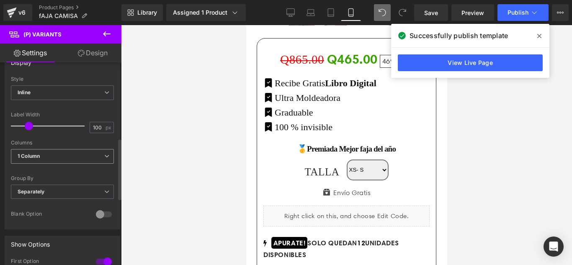
scroll to position [209, 0]
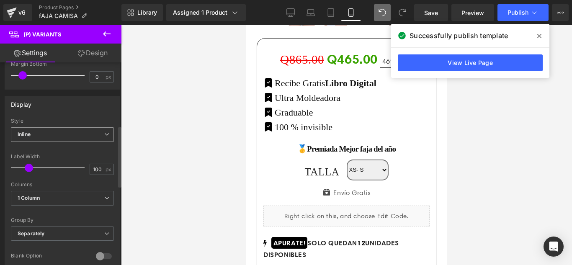
click at [52, 137] on span "Inline" at bounding box center [62, 134] width 103 height 15
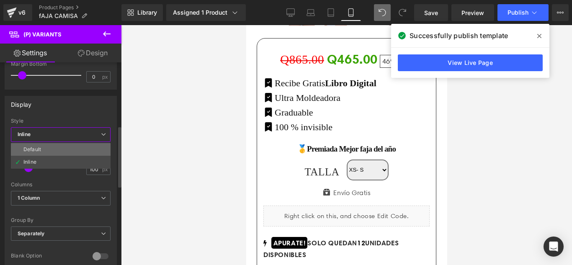
click at [43, 148] on li "Default" at bounding box center [61, 149] width 100 height 13
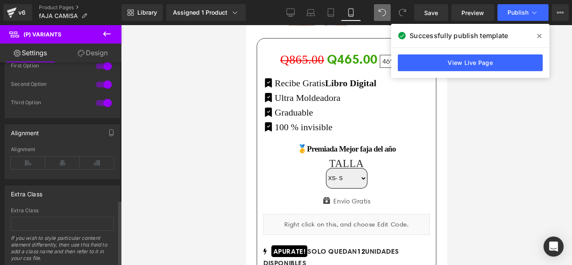
scroll to position [445, 0]
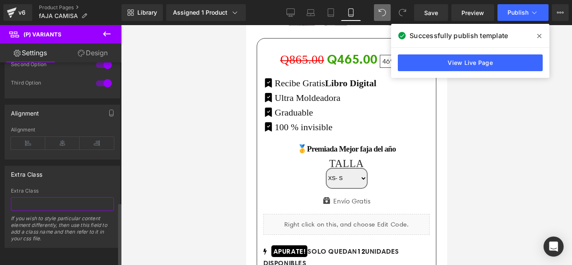
click at [30, 197] on input "text" at bounding box center [62, 204] width 103 height 14
type input "1"
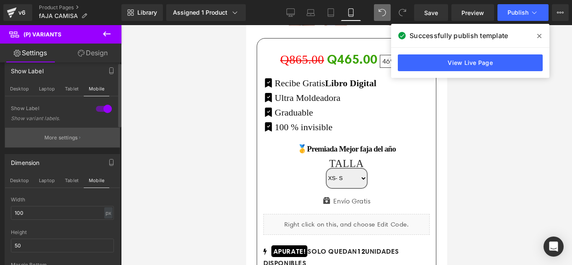
scroll to position [0, 0]
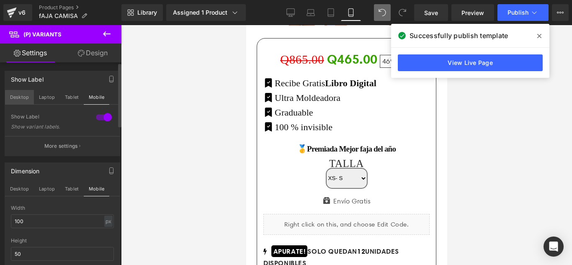
click at [27, 98] on button "Desktop" at bounding box center [19, 97] width 29 height 14
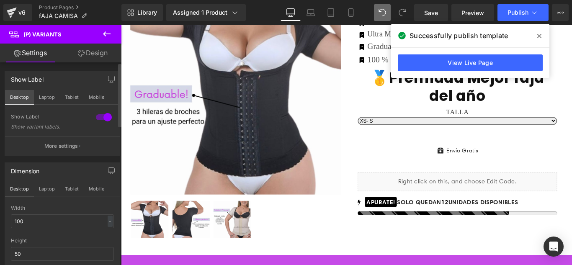
scroll to position [126, 0]
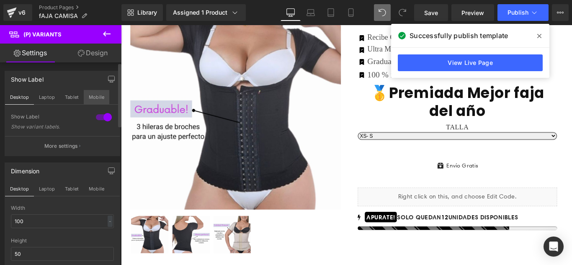
click at [96, 95] on button "Mobile" at bounding box center [97, 97] width 26 height 14
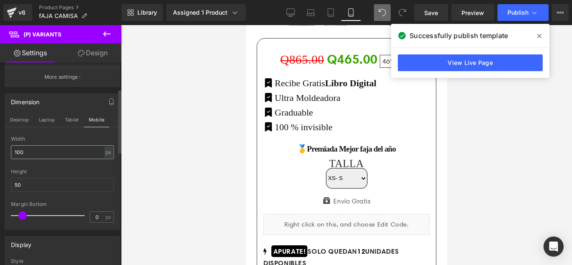
scroll to position [84, 0]
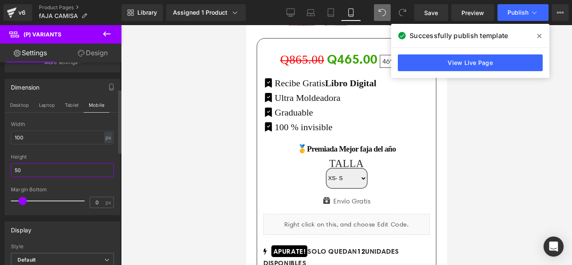
click at [43, 171] on input "50" at bounding box center [62, 170] width 103 height 14
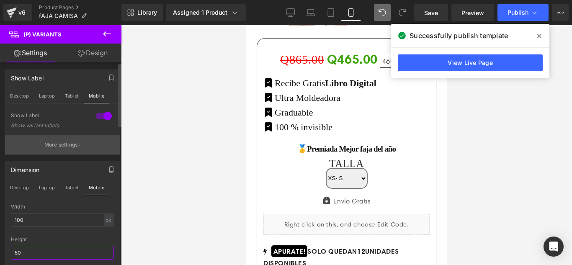
scroll to position [0, 0]
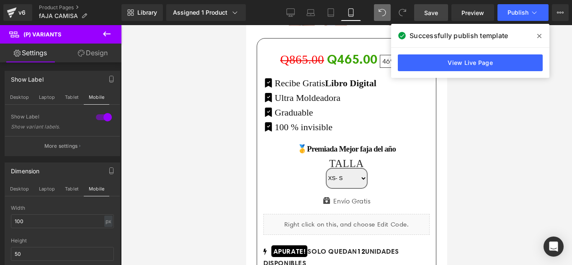
click at [434, 13] on span "Save" at bounding box center [431, 12] width 14 height 9
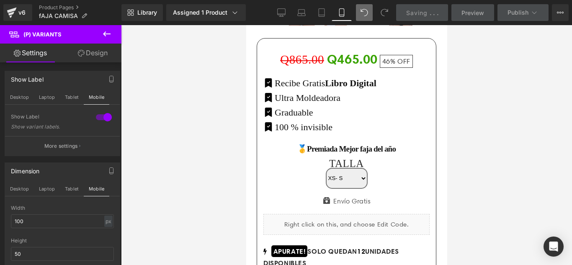
click at [108, 34] on icon at bounding box center [107, 33] width 8 height 5
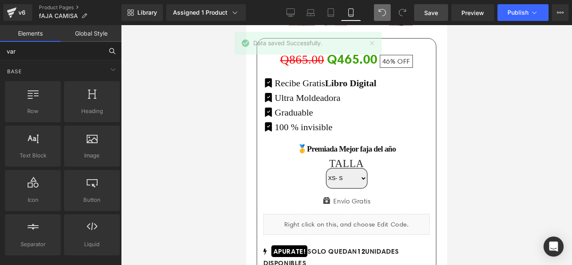
click at [40, 53] on input "var" at bounding box center [51, 51] width 103 height 18
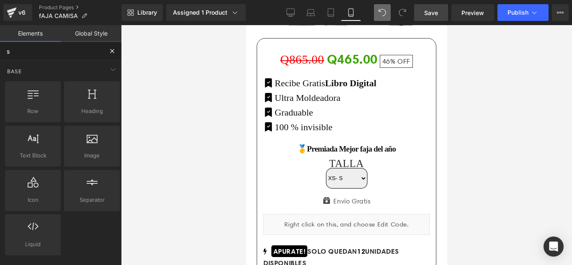
type input "sw"
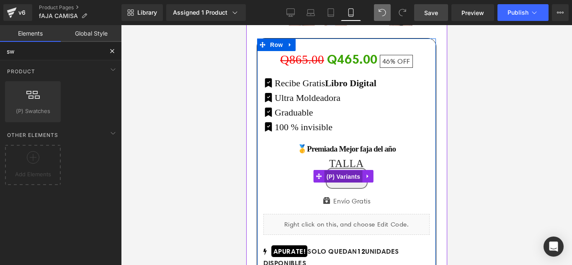
click at [351, 170] on span "(P) Variants" at bounding box center [343, 176] width 38 height 13
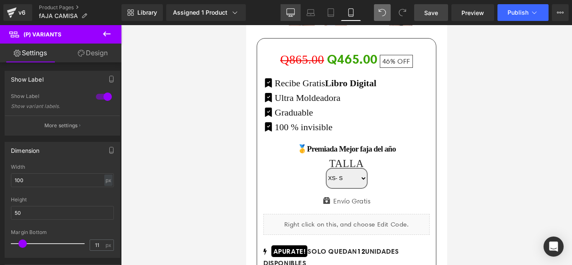
click at [284, 18] on link "Desktop" at bounding box center [291, 12] width 20 height 17
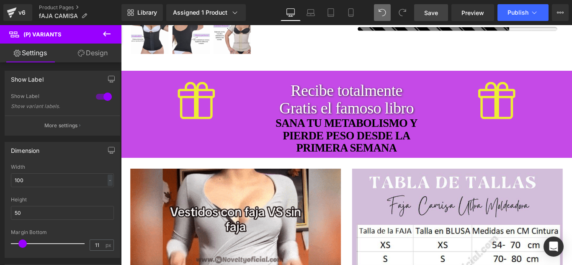
scroll to position [126, 0]
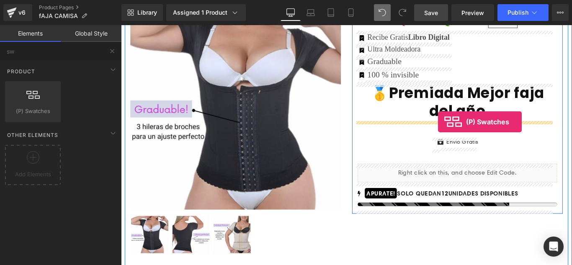
drag, startPoint x: 141, startPoint y: 135, endPoint x: 477, endPoint y: 134, distance: 336.3
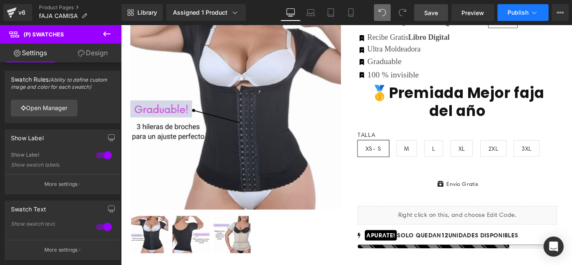
drag, startPoint x: 431, startPoint y: 13, endPoint x: 537, endPoint y: 18, distance: 106.1
click at [431, 13] on span "Save" at bounding box center [431, 12] width 14 height 9
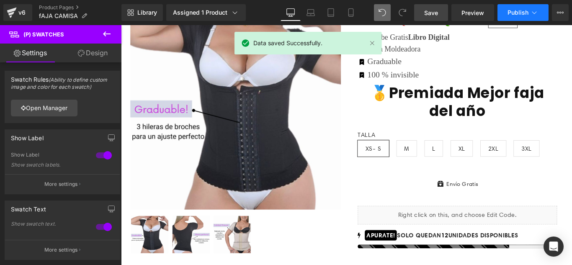
click at [526, 14] on span "Publish" at bounding box center [518, 12] width 21 height 7
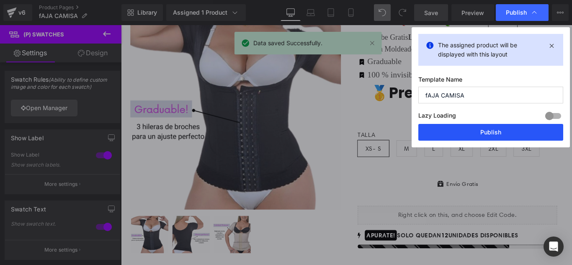
click at [480, 134] on button "Publish" at bounding box center [490, 132] width 145 height 17
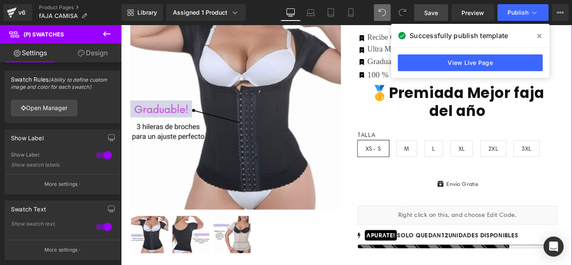
click at [275, 125] on img at bounding box center [250, 114] width 237 height 237
